Goal: Transaction & Acquisition: Purchase product/service

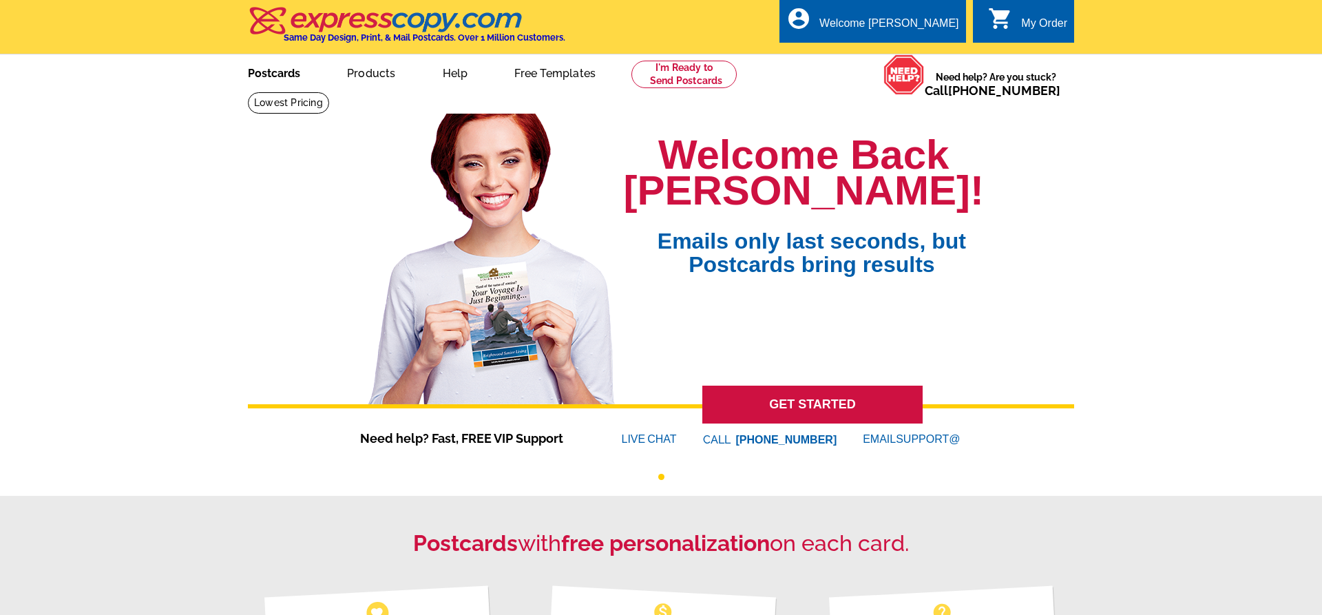
click at [248, 71] on link "Postcards" at bounding box center [274, 72] width 96 height 32
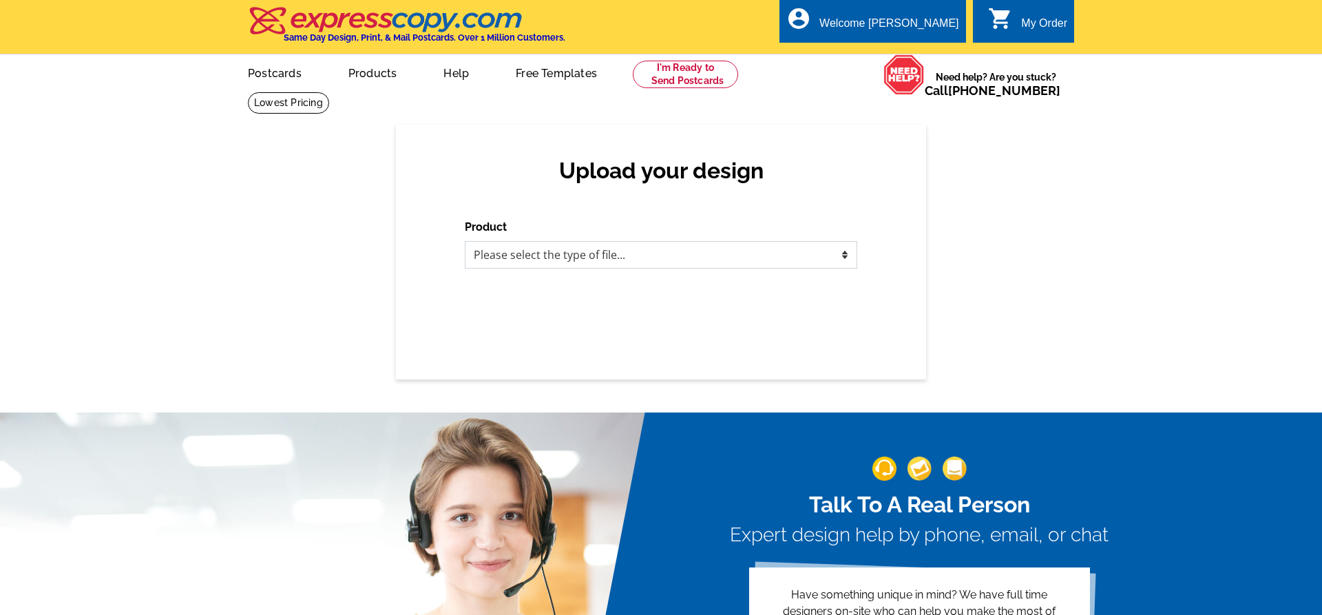
click at [782, 260] on select "Please select the type of file... Postcards Business Cards Letters and flyers G…" at bounding box center [661, 255] width 393 height 28
select select "1"
click option "Postcards" at bounding box center [0, 0] width 0 height 0
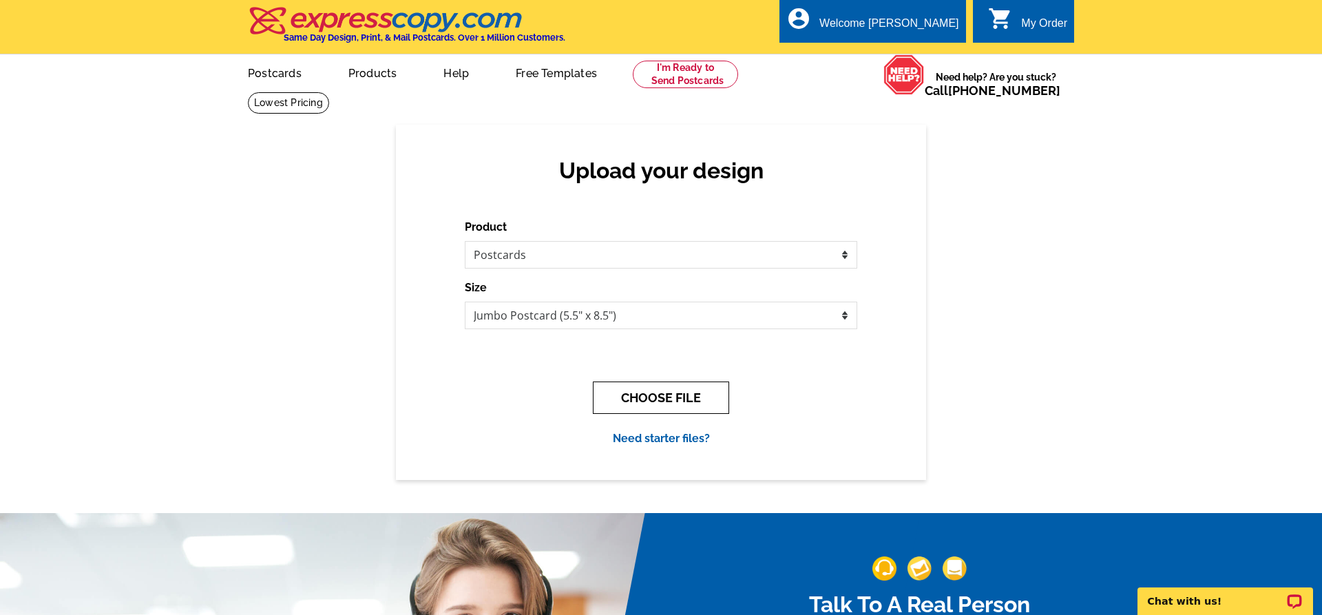
click at [722, 393] on button "CHOOSE FILE" at bounding box center [661, 398] width 136 height 32
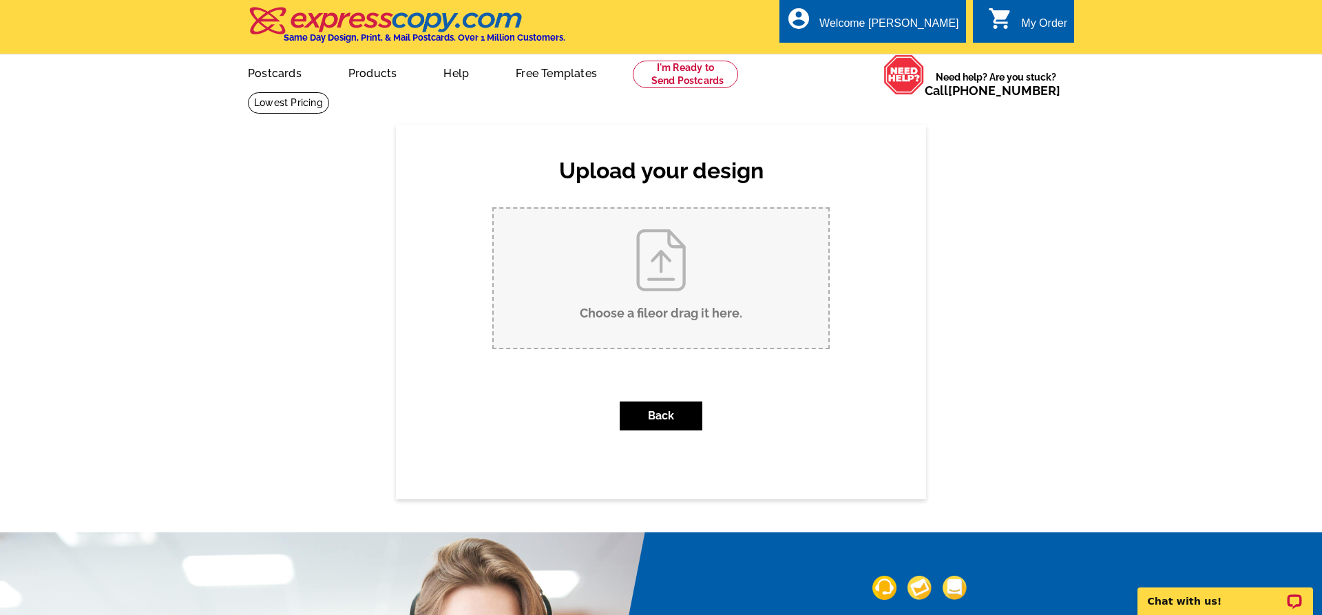
click at [700, 317] on input "Choose a file or drag it here ." at bounding box center [661, 278] width 335 height 139
type input "C:\fakepath\3539 Providence Court Just Sold dhk-1.pdf"
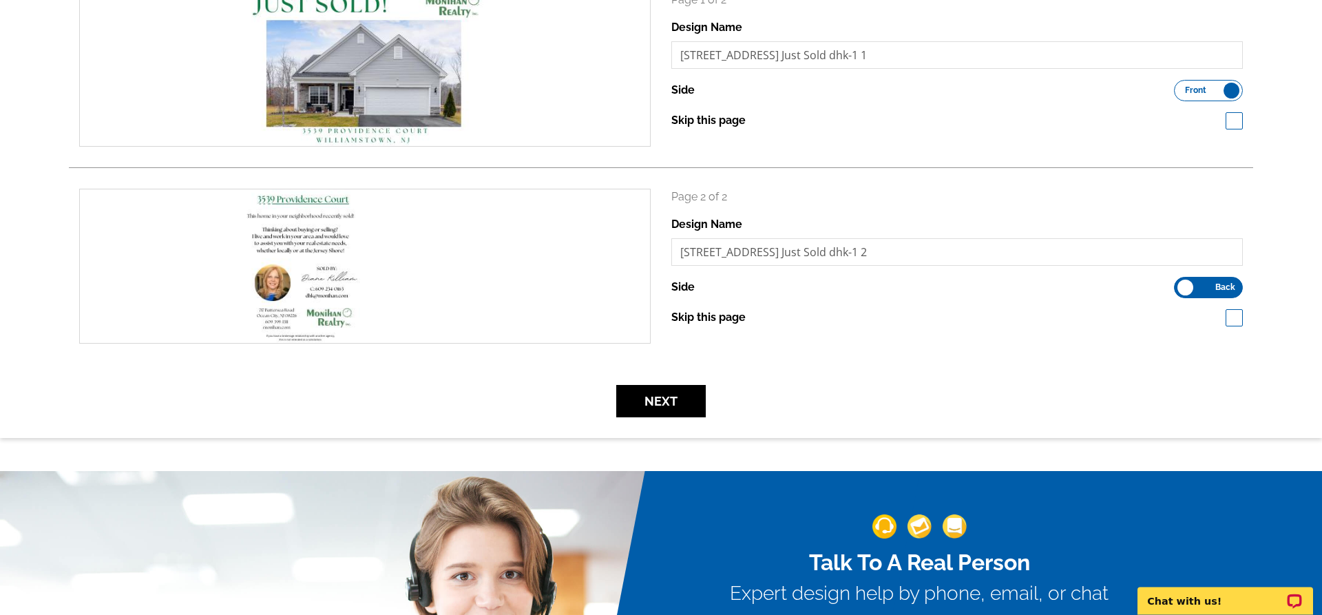
scroll to position [281, 0]
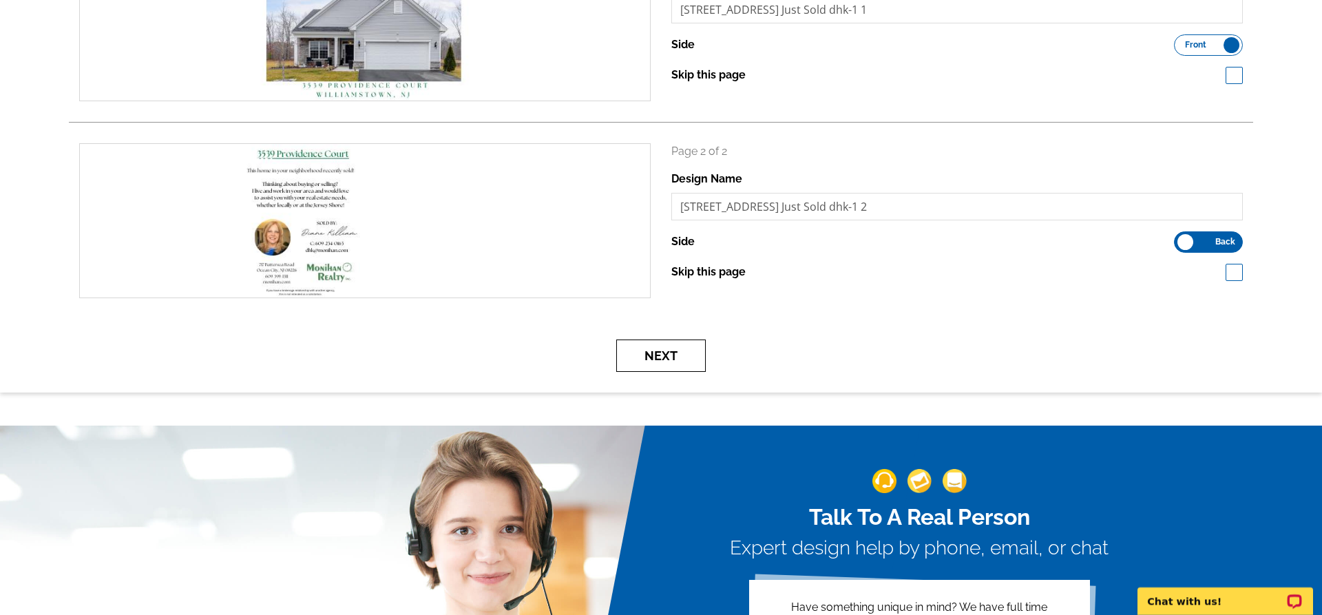
click at [660, 361] on button "Next" at bounding box center [661, 355] width 90 height 32
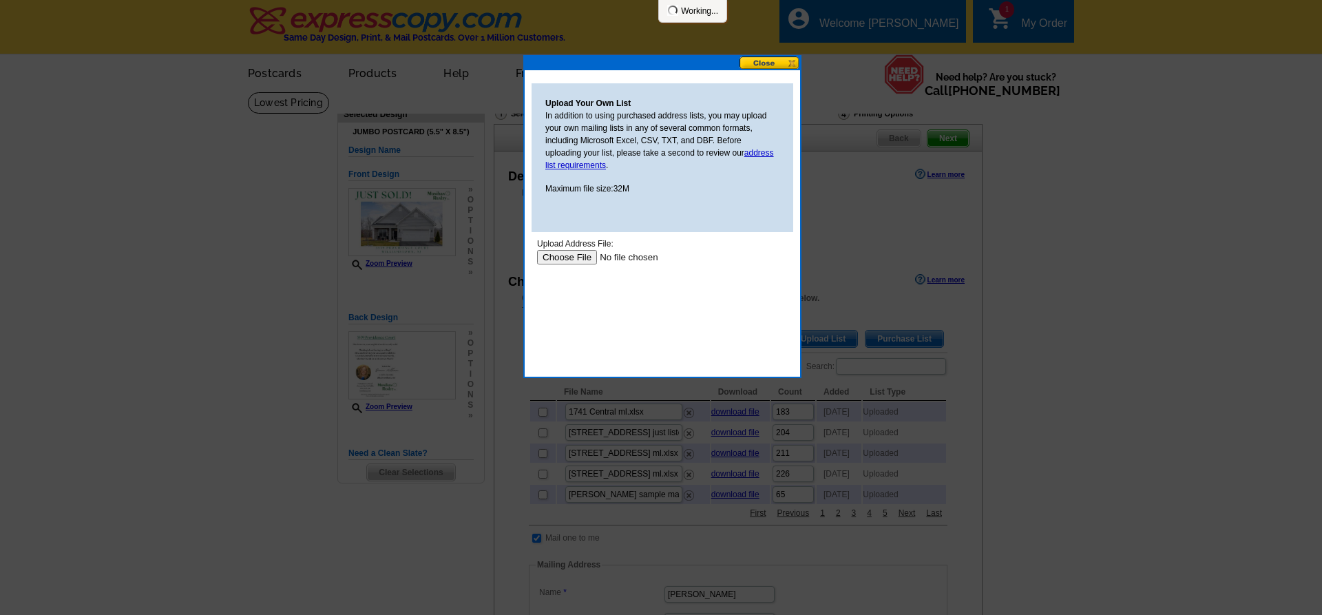
click at [569, 253] on input "file" at bounding box center [624, 257] width 174 height 14
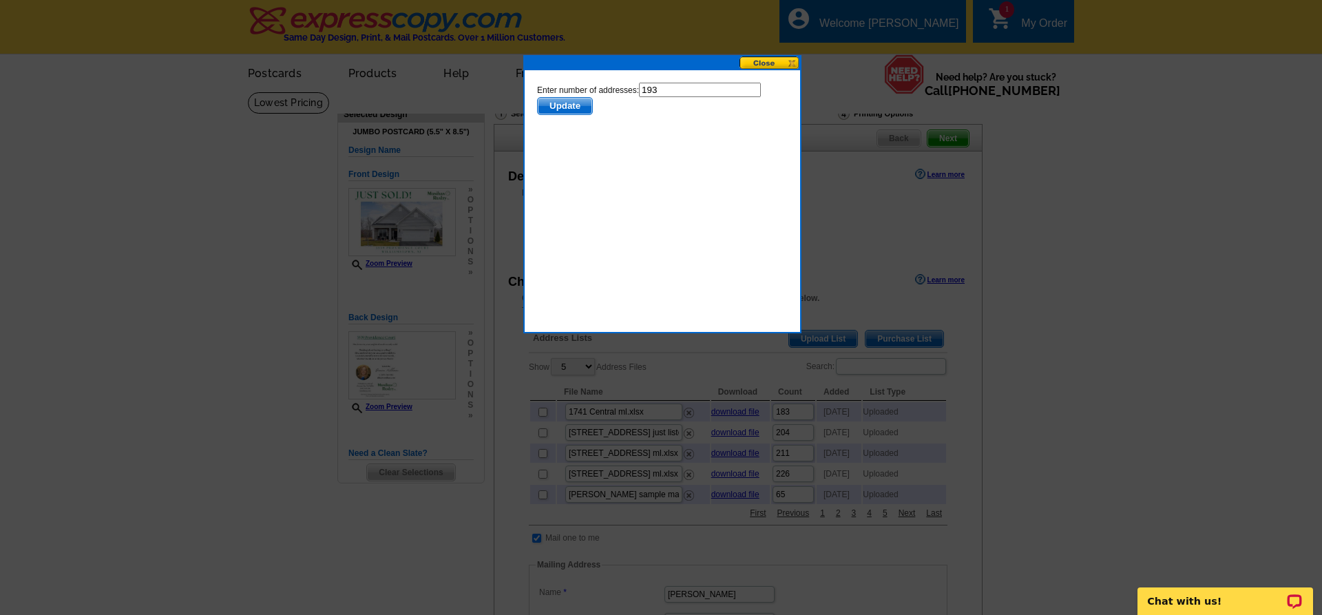
click at [707, 90] on input "193" at bounding box center [700, 90] width 122 height 14
type input "192"
click at [565, 105] on span "Update" at bounding box center [565, 106] width 54 height 17
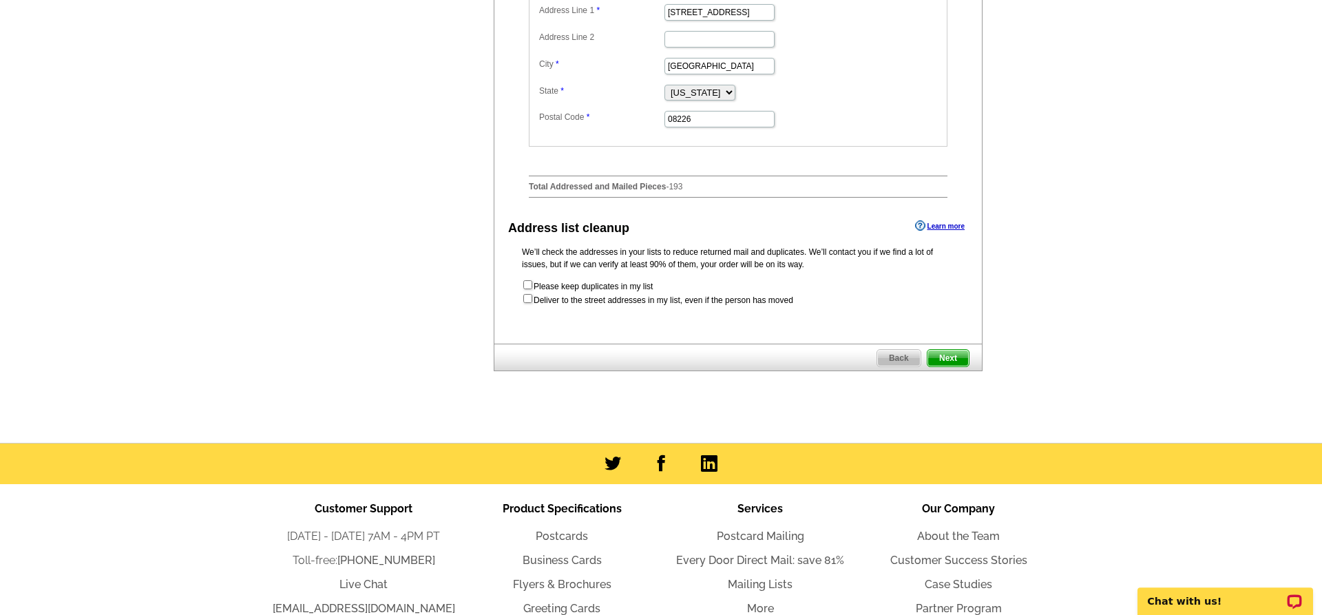
scroll to position [757, 0]
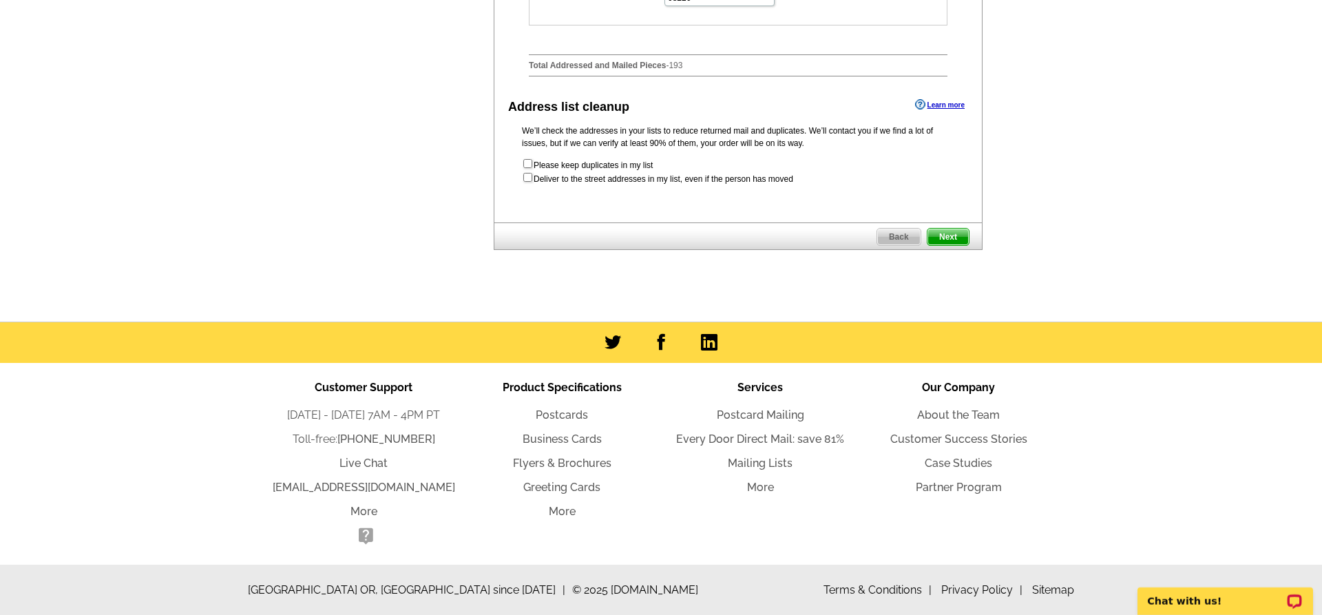
click at [950, 234] on span "Next" at bounding box center [948, 237] width 41 height 17
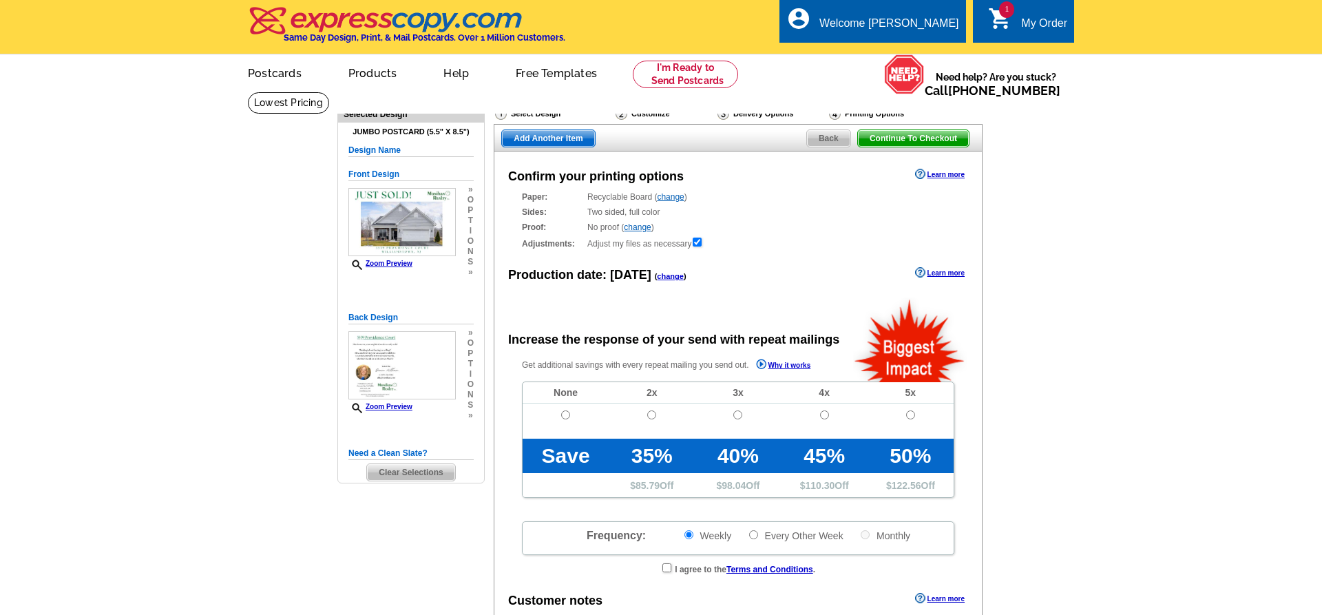
radio input "false"
click at [566, 419] on input "radio" at bounding box center [565, 414] width 9 height 9
radio input "true"
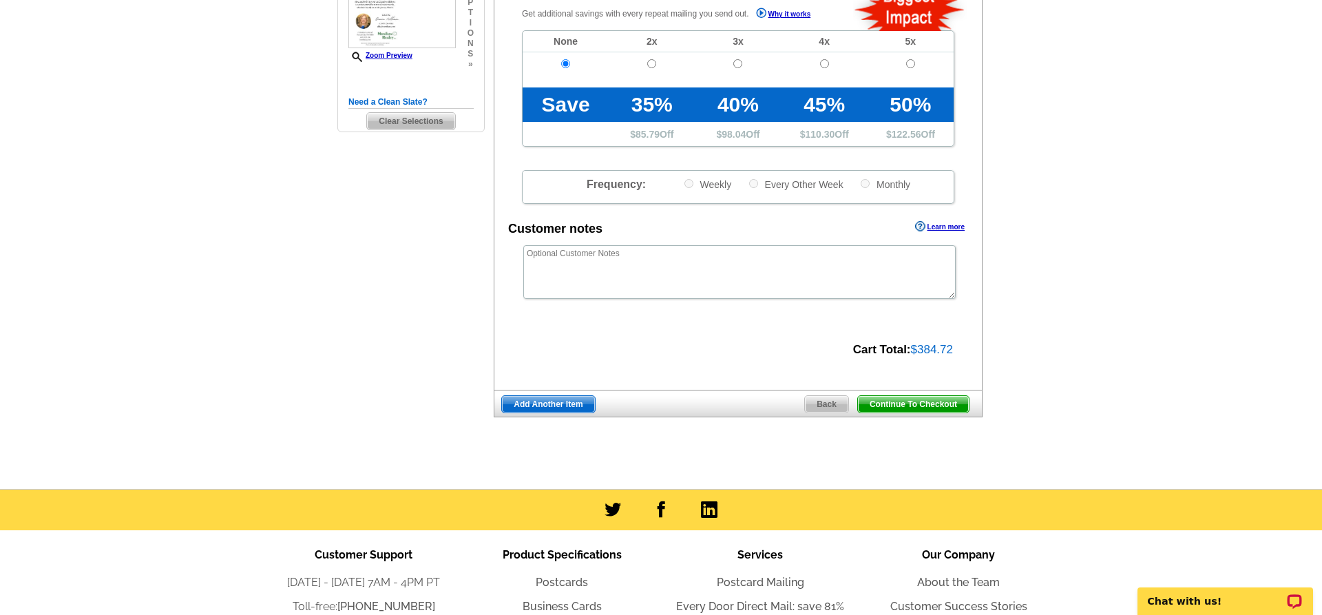
click at [892, 412] on span "Continue To Checkout" at bounding box center [913, 404] width 111 height 17
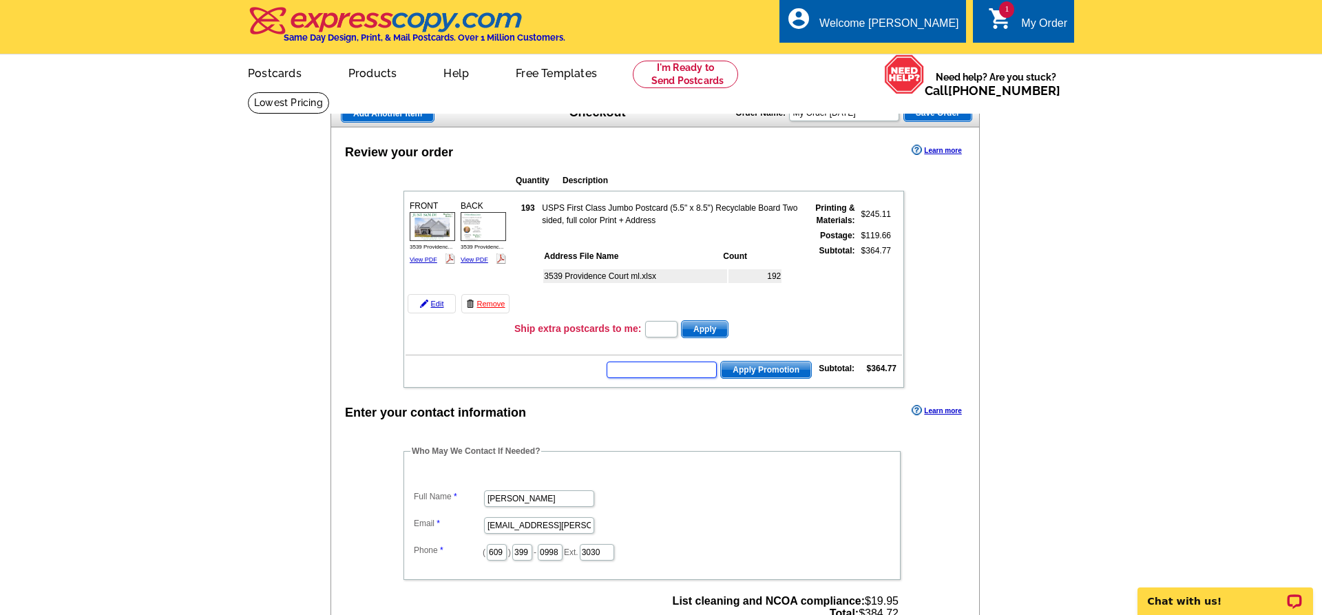
click at [687, 372] on input "text" at bounding box center [662, 370] width 110 height 17
type input "nm2330"
click at [766, 367] on span "Apply Promotion" at bounding box center [766, 370] width 90 height 17
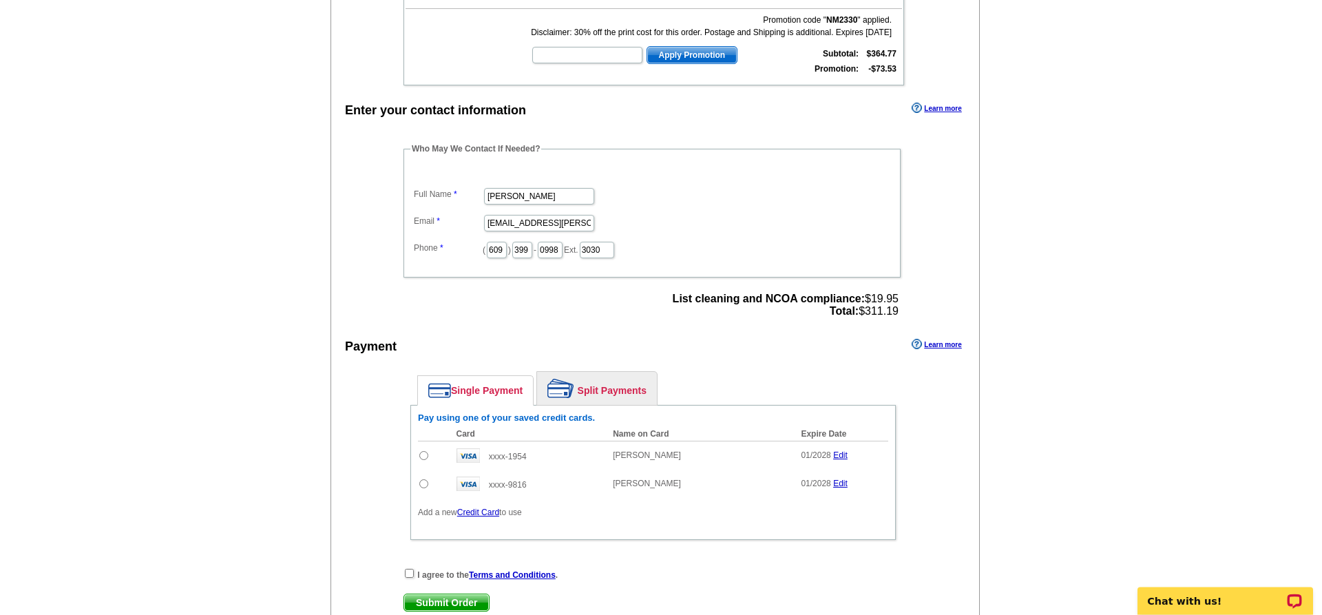
scroll to position [351, 0]
